Goal: Information Seeking & Learning: Understand process/instructions

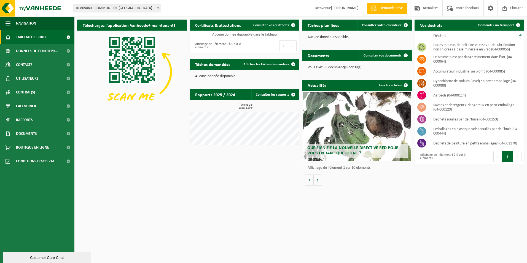
click at [231, 177] on div "Téléchargez l'application Vanheede+ maintenant! Cachez Certificats & attestatio…" at bounding box center [301, 103] width 450 height 172
click at [241, 157] on div "Téléchargez l'application Vanheede+ maintenant! Cachez Certificats & attestatio…" at bounding box center [301, 103] width 450 height 172
click at [446, 196] on html "Site: 10-805060 - COMMUNE DE FLOREFFE - FRANIÈRE 10-805060 - COMMUNE DE FLOREFF…" at bounding box center [263, 131] width 527 height 263
click at [473, 119] on td "déchets souillés par de l'huile (04-000153)" at bounding box center [476, 119] width 95 height 12
click at [426, 120] on td at bounding box center [422, 119] width 15 height 12
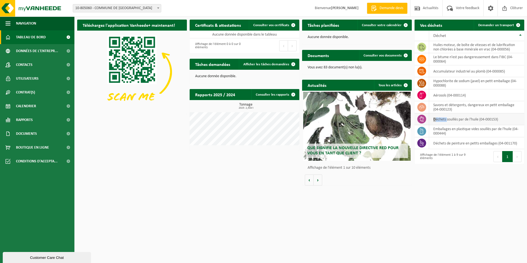
click at [426, 120] on td at bounding box center [422, 119] width 15 height 12
click at [450, 48] on td "huiles moteur, de boîte de vitesses et de lubrification non chlorées à base min…" at bounding box center [476, 47] width 95 height 12
click at [419, 49] on icon at bounding box center [422, 47] width 6 height 6
click at [419, 49] on icon at bounding box center [422, 46] width 6 height 5
click at [422, 131] on icon at bounding box center [421, 131] width 3 height 6
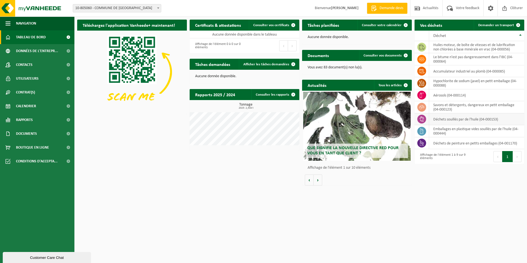
click at [423, 122] on icon at bounding box center [422, 119] width 4 height 6
drag, startPoint x: 423, startPoint y: 122, endPoint x: 450, endPoint y: 144, distance: 35.6
click at [450, 144] on td "déchets de peinture en petits emballages (04-001170)" at bounding box center [476, 143] width 95 height 12
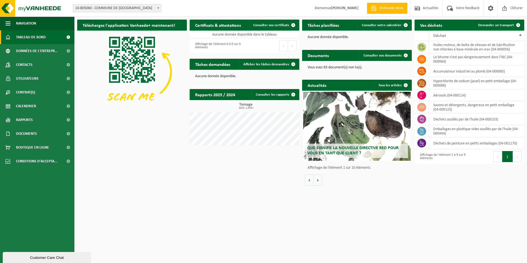
click at [363, 132] on div "Que signifie la nouvelle directive RED pour vous en tant que client ?" at bounding box center [357, 126] width 108 height 69
click at [32, 34] on span "Tableau de bord" at bounding box center [31, 37] width 30 height 14
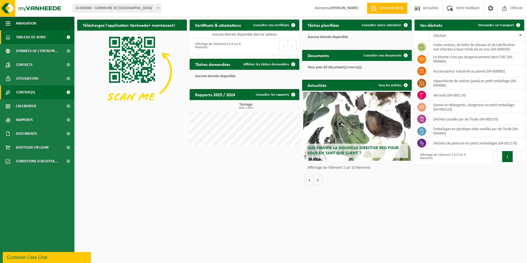
click at [38, 96] on link "Contrat(s)" at bounding box center [37, 92] width 74 height 14
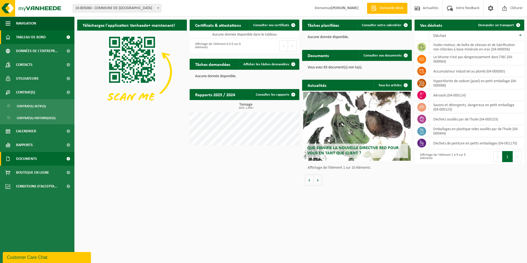
click at [37, 162] on span "Documents" at bounding box center [26, 159] width 21 height 14
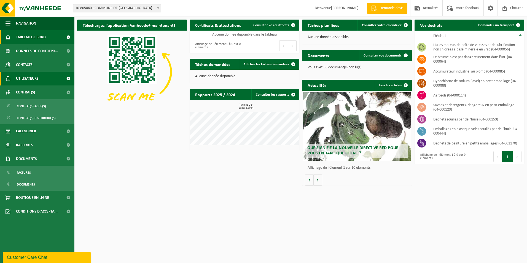
click at [38, 80] on link "Utilisateurs" at bounding box center [37, 79] width 74 height 14
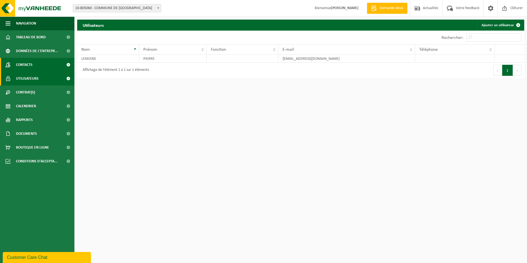
click at [33, 66] on span "Contacts" at bounding box center [24, 65] width 17 height 14
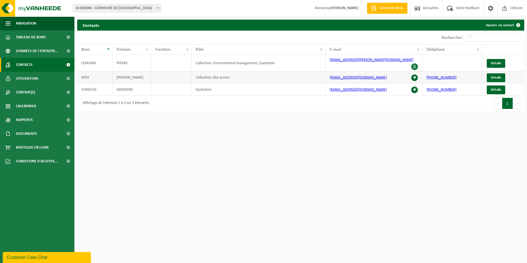
click at [415, 74] on span at bounding box center [414, 77] width 7 height 7
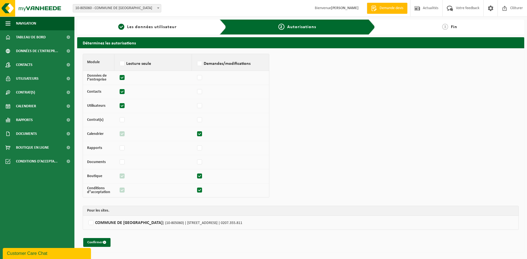
click at [122, 78] on label at bounding box center [123, 78] width 8 height 8
click at [119, 77] on input "checkbox" at bounding box center [118, 75] width 0 height 4
click at [121, 77] on label at bounding box center [123, 78] width 8 height 8
click at [119, 77] on input "checkbox" at bounding box center [118, 75] width 0 height 4
checkbox input "true"
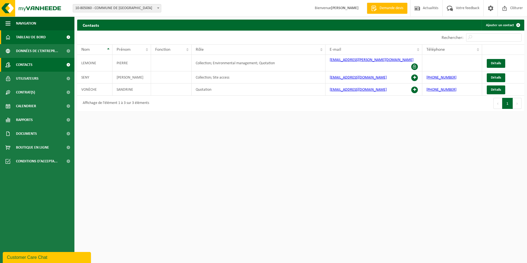
click at [22, 34] on span "Tableau de bord" at bounding box center [31, 37] width 30 height 14
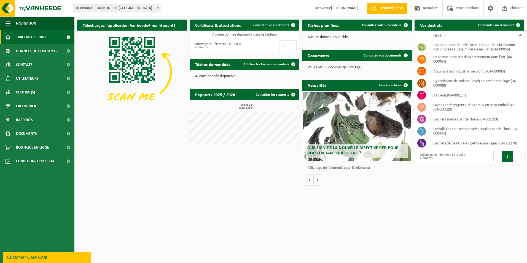
click at [436, 26] on h2 "Vos déchets" at bounding box center [431, 25] width 33 height 11
click at [445, 156] on div "Affichage de l'élément 1 à 9 sur 9 éléments" at bounding box center [441, 157] width 49 height 12
click at [30, 162] on span "Conditions d'accepta..." at bounding box center [37, 161] width 42 height 14
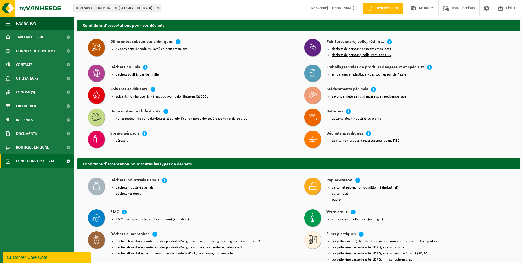
click at [362, 74] on button "emballages en plastique vides souillés par de l'huile" at bounding box center [369, 75] width 74 height 4
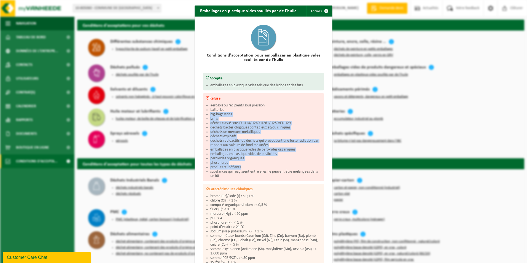
drag, startPoint x: 226, startPoint y: 110, endPoint x: 240, endPoint y: 168, distance: 59.4
click at [240, 168] on ul "aérosols ou récipients sous pression batteries big-bags vides brins déchet clas…" at bounding box center [265, 140] width 111 height 75
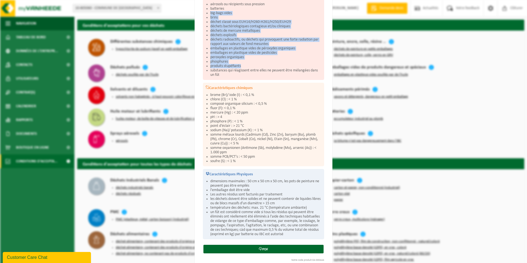
scroll to position [109, 0]
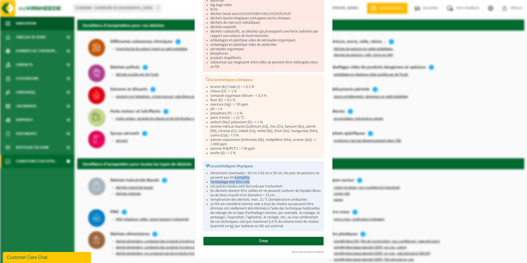
drag, startPoint x: 238, startPoint y: 177, endPoint x: 257, endPoint y: 180, distance: 18.7
click at [257, 180] on ul "dimensions maximales : 50 cm x 50 cm x 50 cm, les pots de peinture ne peuvent p…" at bounding box center [265, 199] width 111 height 57
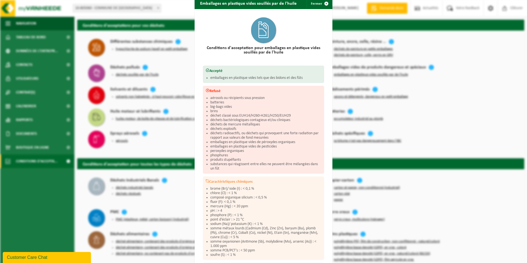
scroll to position [0, 0]
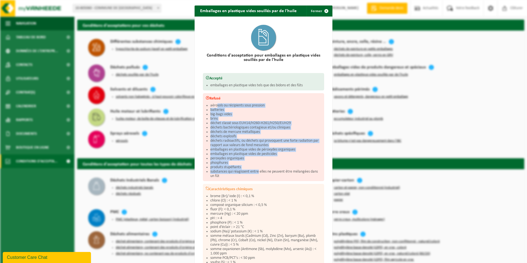
drag, startPoint x: 215, startPoint y: 103, endPoint x: 257, endPoint y: 170, distance: 78.9
click at [257, 170] on ul "aérosols ou récipients sous pression batteries big-bags vides brins déchet clas…" at bounding box center [265, 140] width 111 height 75
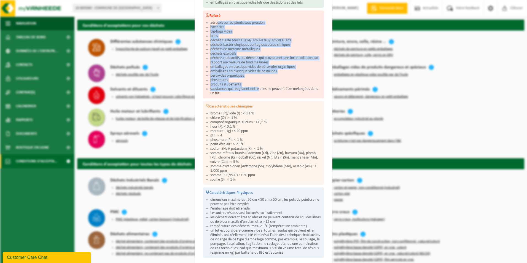
scroll to position [109, 0]
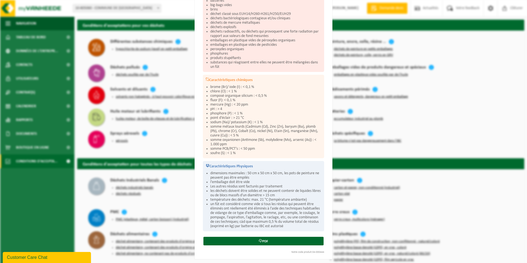
click at [224, 171] on li "dimensions maximales : 50 cm x 50 cm x 50 cm, les pots de peinture ne peuvent p…" at bounding box center [265, 175] width 111 height 9
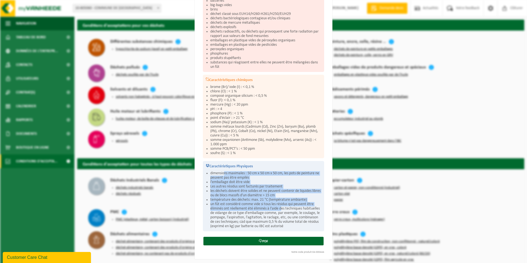
drag, startPoint x: 224, startPoint y: 170, endPoint x: 280, endPoint y: 208, distance: 67.8
click at [280, 208] on ul "dimensions maximales : 50 cm x 50 cm x 50 cm, les pots de peinture ne peuvent p…" at bounding box center [265, 199] width 111 height 57
drag, startPoint x: 280, startPoint y: 208, endPoint x: 269, endPoint y: 199, distance: 14.4
click at [269, 199] on li "température des déchets: max. 21 °C (température ambiante)" at bounding box center [265, 200] width 111 height 4
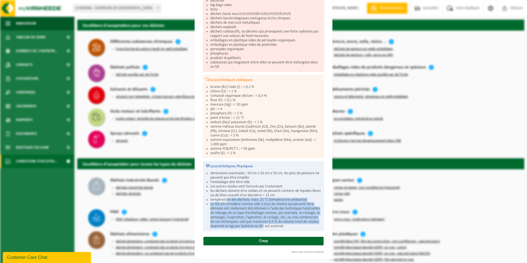
drag, startPoint x: 224, startPoint y: 196, endPoint x: 287, endPoint y: 229, distance: 70.3
click at [287, 229] on div "Caractéristiques Physiques dimensions maximales : 50 cm x 50 cm x 50 cm, les po…" at bounding box center [263, 196] width 121 height 70
click at [242, 208] on li "un fût est considéré comme vide si tous les résidus qui peuvent être éliminés o…" at bounding box center [265, 215] width 111 height 26
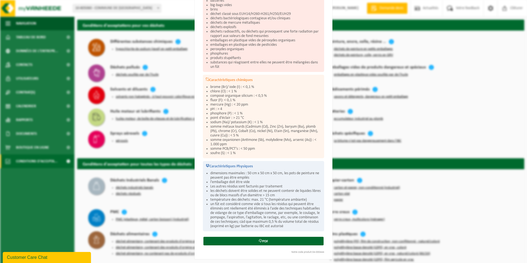
click at [258, 114] on li "phosphore (P) : < 1 %" at bounding box center [265, 113] width 111 height 4
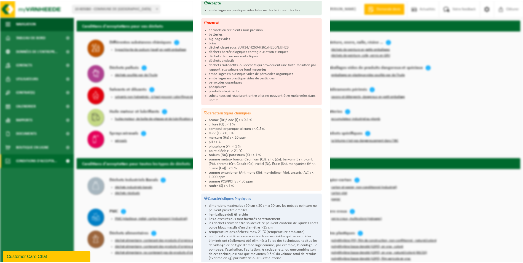
scroll to position [0, 0]
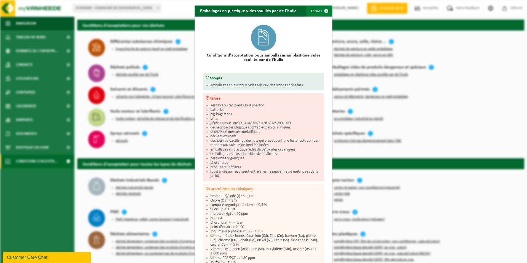
click at [326, 8] on span "button" at bounding box center [326, 11] width 11 height 11
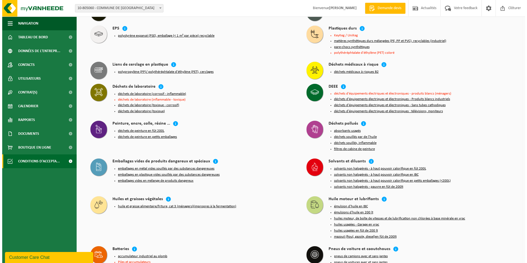
scroll to position [441, 0]
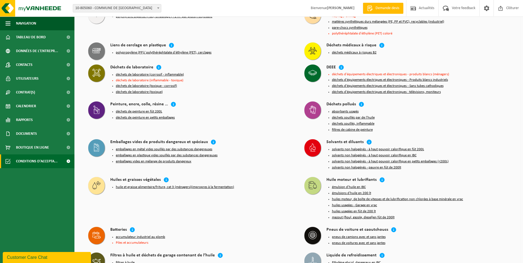
click at [121, 261] on button "filtres à huile" at bounding box center [125, 263] width 19 height 4
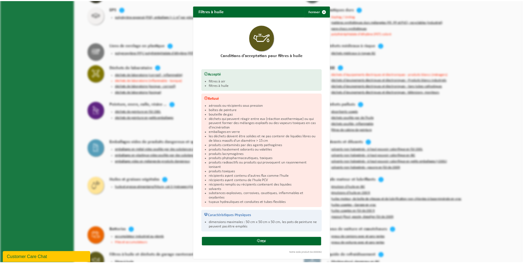
scroll to position [1, 0]
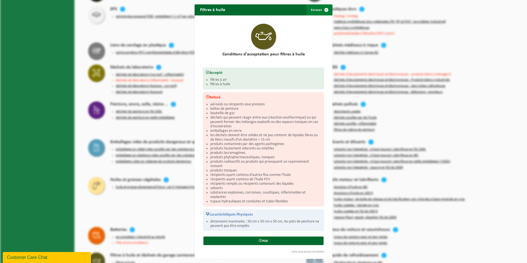
click at [326, 9] on span "button" at bounding box center [326, 9] width 11 height 11
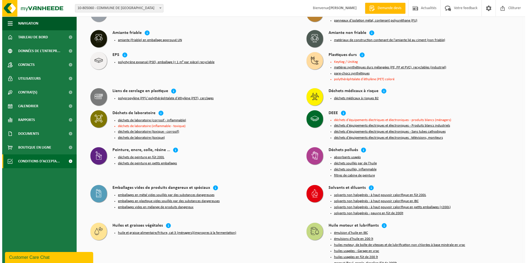
scroll to position [397, 0]
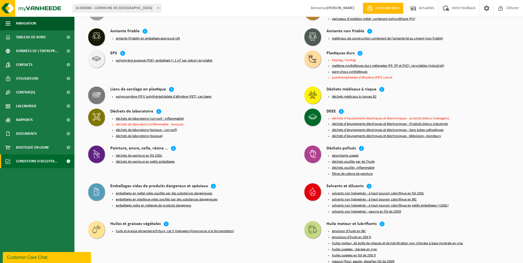
click at [338, 160] on button "déchets souillés par de l'huile" at bounding box center [353, 162] width 43 height 4
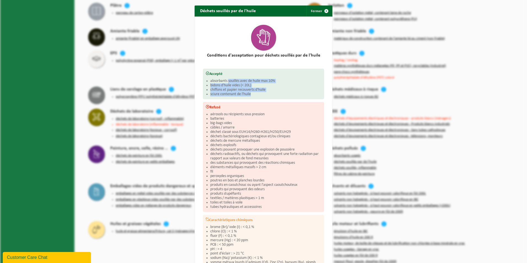
drag, startPoint x: 227, startPoint y: 81, endPoint x: 256, endPoint y: 93, distance: 31.8
click at [256, 93] on ul "absorbants souillés avec de huile max 10% bidons d'huile vides (< 20L) chiffons…" at bounding box center [265, 88] width 111 height 18
drag, startPoint x: 256, startPoint y: 93, endPoint x: 264, endPoint y: 95, distance: 8.0
click at [264, 95] on li "sciure contenant de l'huile" at bounding box center [265, 94] width 111 height 4
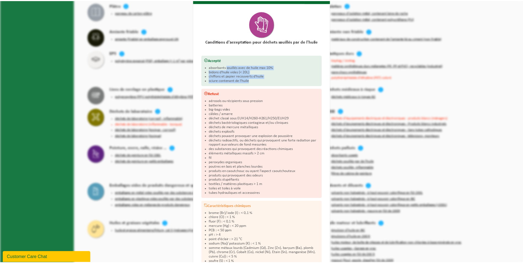
scroll to position [0, 0]
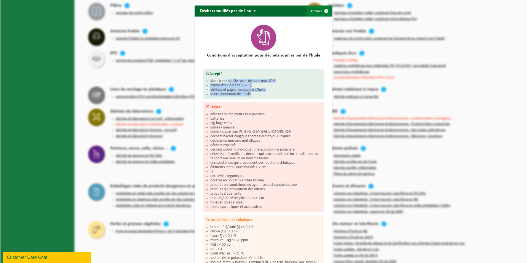
click at [324, 11] on span "button" at bounding box center [326, 11] width 11 height 11
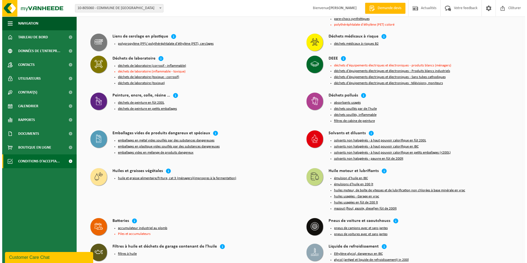
scroll to position [452, 0]
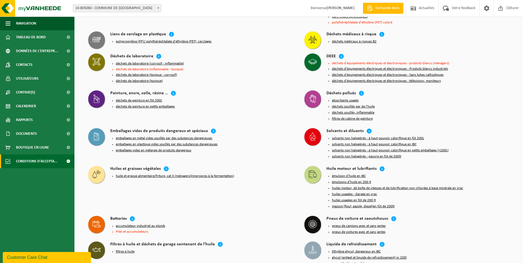
click at [344, 105] on button "déchets souillés par de l'huile" at bounding box center [353, 107] width 43 height 4
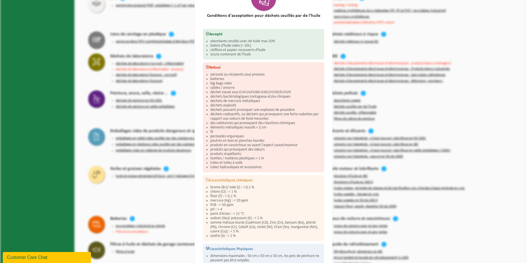
scroll to position [83, 0]
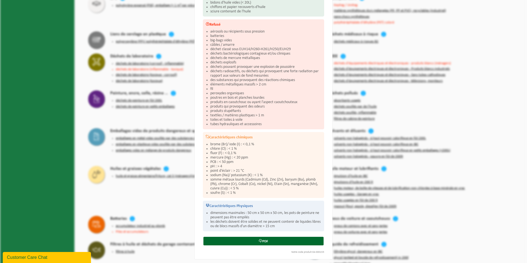
click at [174, 181] on div "Déchets souillés par de l'huile Fermer Conditions d'acceptation pour déchets so…" at bounding box center [263, 131] width 527 height 263
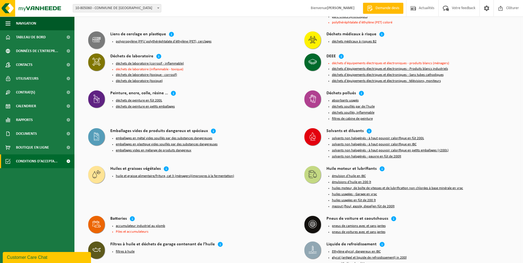
click at [351, 105] on button "déchets souillés par de l'huile" at bounding box center [353, 107] width 43 height 4
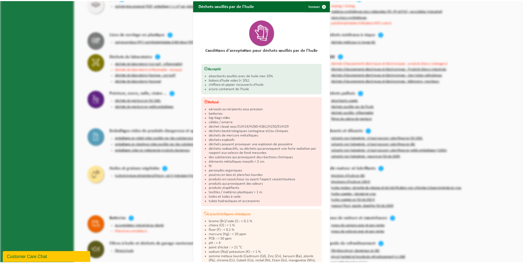
scroll to position [0, 0]
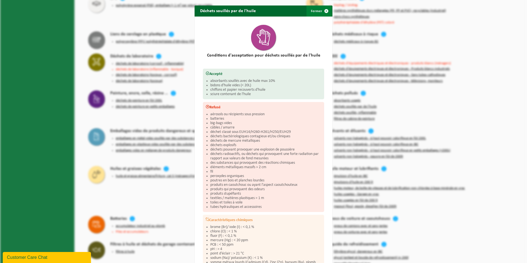
click at [323, 10] on span "button" at bounding box center [326, 11] width 11 height 11
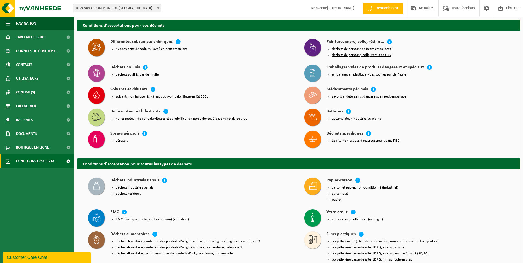
click at [147, 73] on button "déchets souillés par de l'huile" at bounding box center [137, 75] width 43 height 4
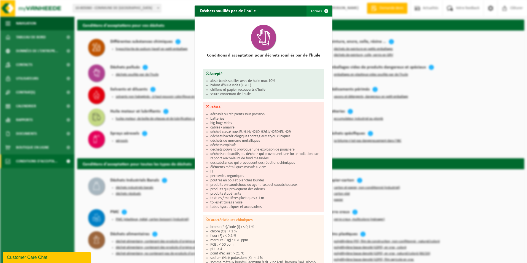
click at [323, 10] on span "button" at bounding box center [326, 11] width 11 height 11
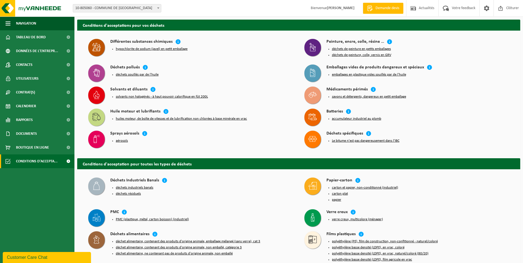
click at [145, 117] on button "huiles moteur, de boîte de vitesses et de lubrification non chlorées à base min…" at bounding box center [181, 119] width 131 height 4
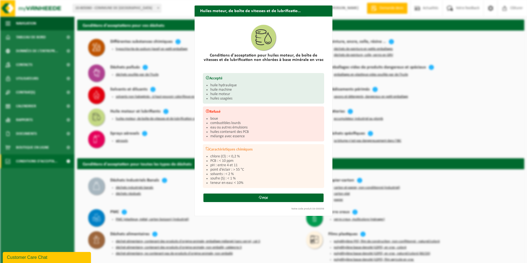
click at [324, 16] on span "button" at bounding box center [326, 21] width 11 height 11
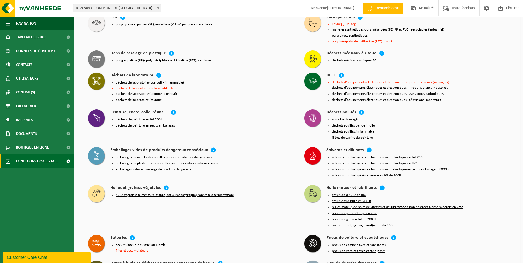
scroll to position [441, 0]
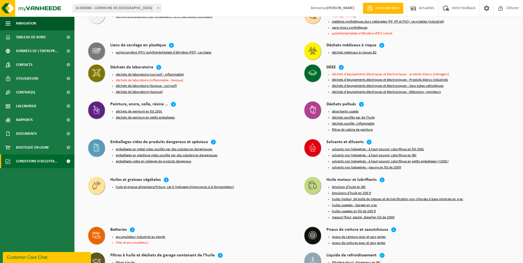
click at [126, 261] on button "filtres à huile" at bounding box center [125, 263] width 19 height 4
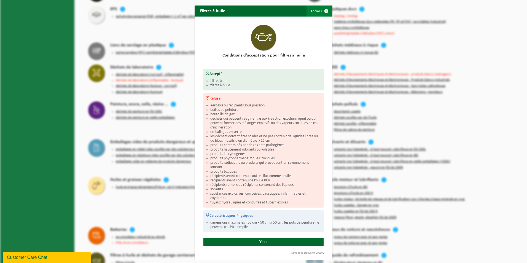
click at [325, 10] on span "button" at bounding box center [326, 11] width 11 height 11
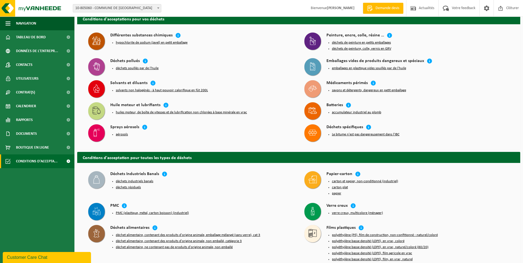
scroll to position [0, 0]
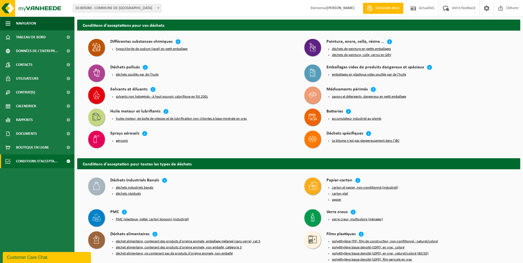
click at [133, 117] on button "huiles moteur, de boîte de vitesses et de lubrification non chlorées à base min…" at bounding box center [181, 119] width 131 height 4
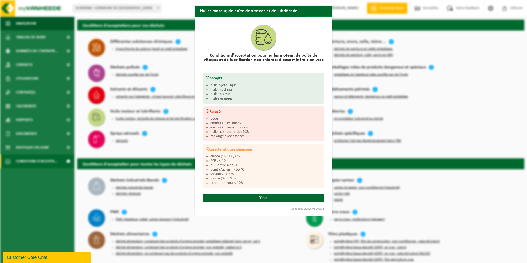
click at [326, 16] on span "button" at bounding box center [326, 21] width 11 height 11
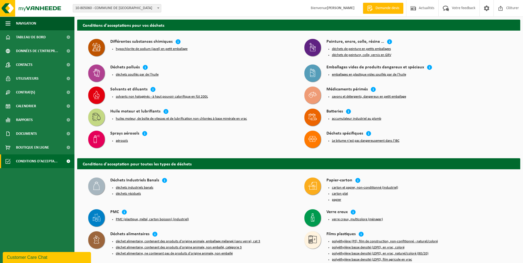
click at [348, 74] on button "emballages en plastique vides souillés par de l'huile" at bounding box center [369, 75] width 74 height 4
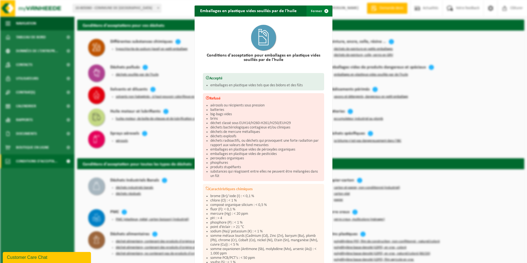
click at [324, 11] on span "button" at bounding box center [326, 11] width 11 height 11
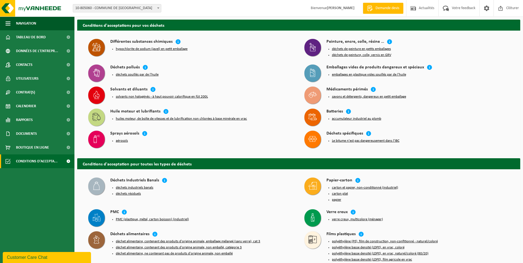
click at [351, 73] on button "emballages en plastique vides souillés par de l'huile" at bounding box center [369, 75] width 74 height 4
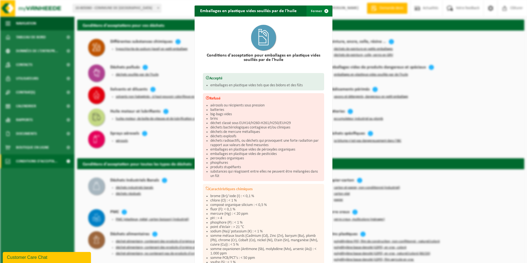
click at [323, 10] on span "button" at bounding box center [326, 11] width 11 height 11
